Goal: Task Accomplishment & Management: Manage account settings

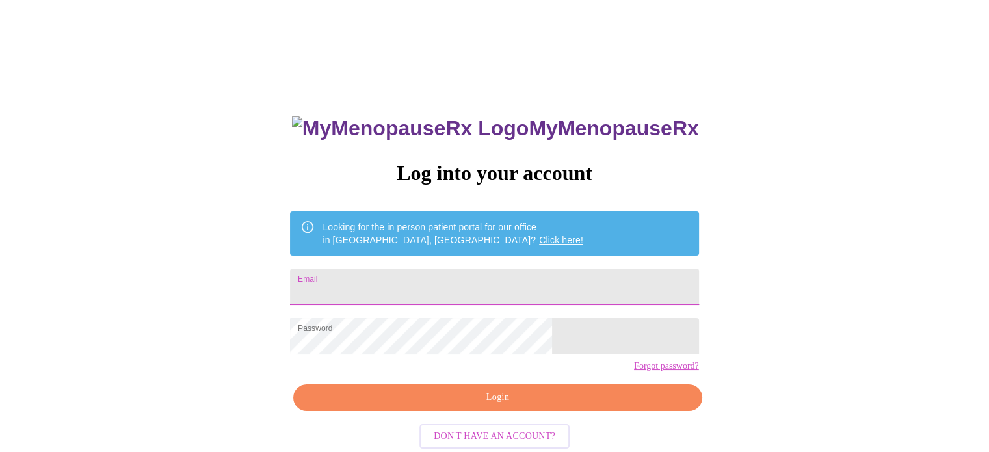
click at [570, 273] on input "Email" at bounding box center [494, 287] width 409 height 36
type input "Caroline.Dickey.1980@gmail.com"
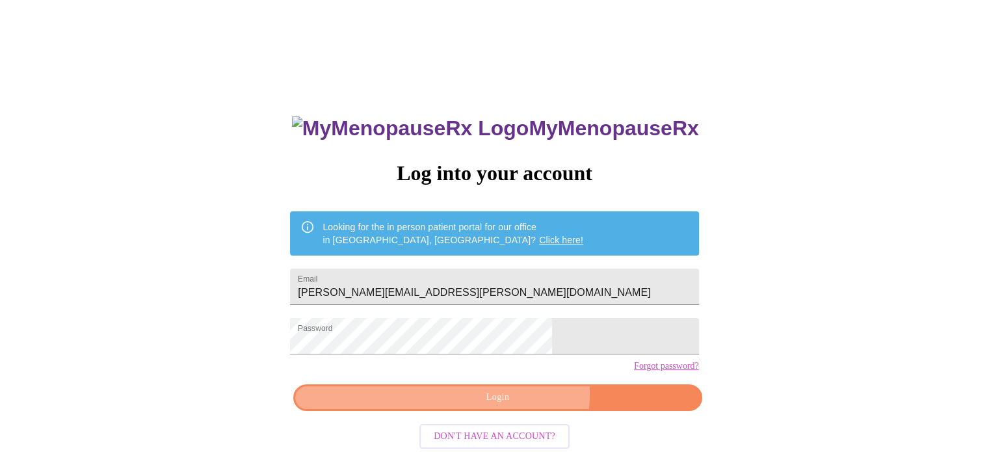
click at [515, 406] on span "Login" at bounding box center [497, 398] width 379 height 16
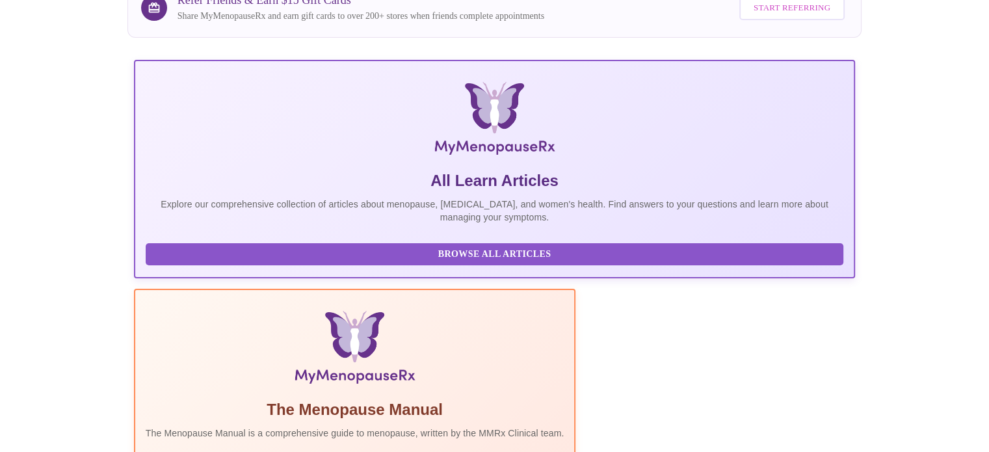
scroll to position [125, 0]
